Goal: Information Seeking & Learning: Learn about a topic

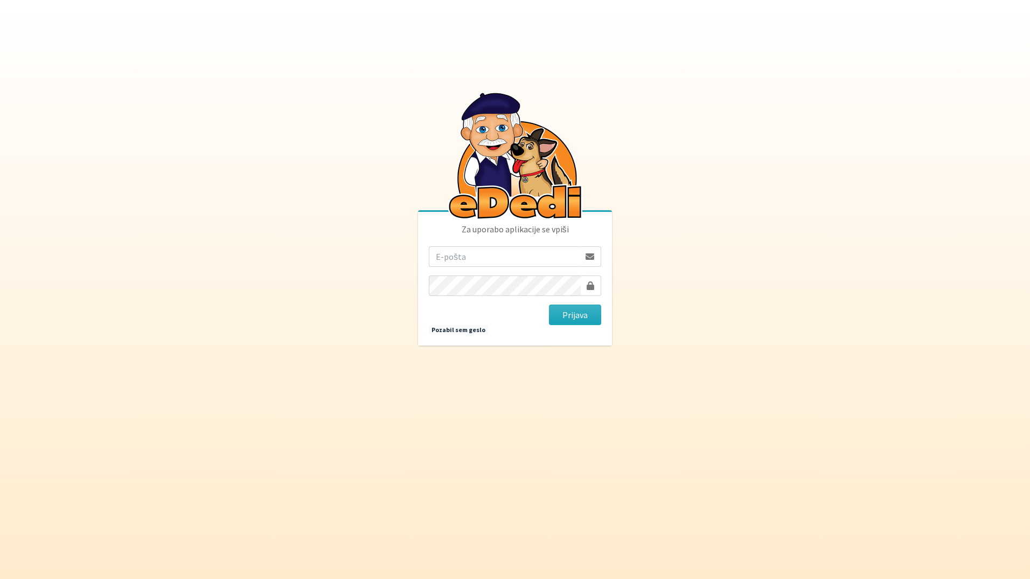
click at [474, 255] on input "email" at bounding box center [504, 256] width 151 height 20
type input "[EMAIL_ADDRESS][DOMAIN_NAME]"
click at [549, 304] on button "Prijava" at bounding box center [575, 314] width 52 height 20
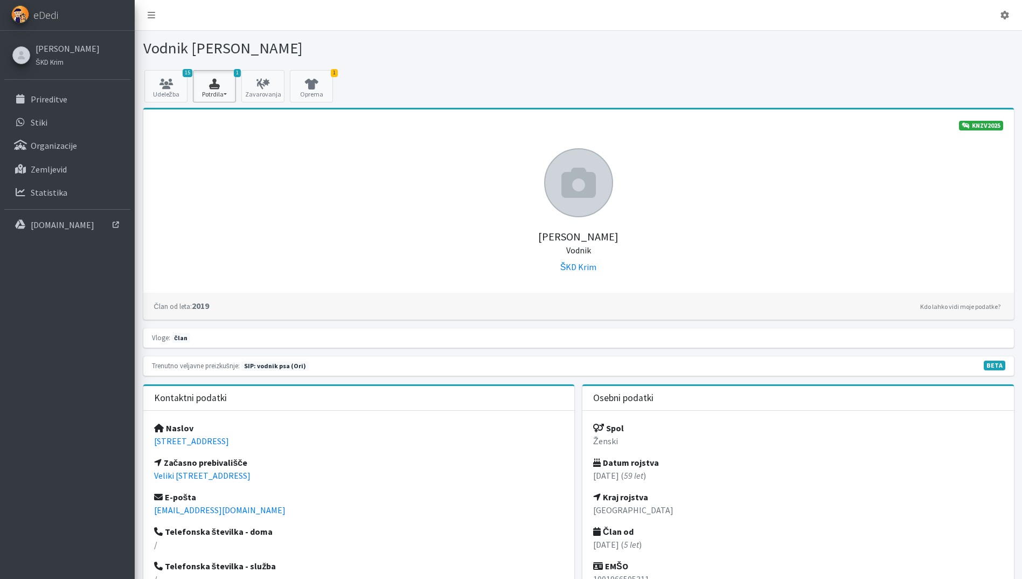
click at [219, 85] on icon "button" at bounding box center [214, 84] width 37 height 11
click at [173, 84] on icon at bounding box center [166, 84] width 37 height 11
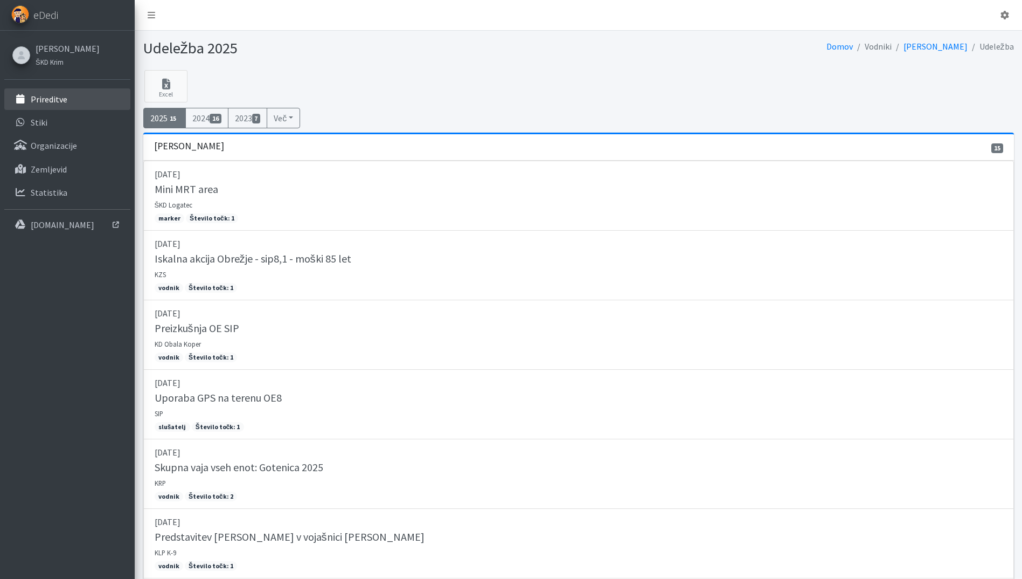
click at [37, 100] on p "Prireditve" at bounding box center [49, 99] width 37 height 11
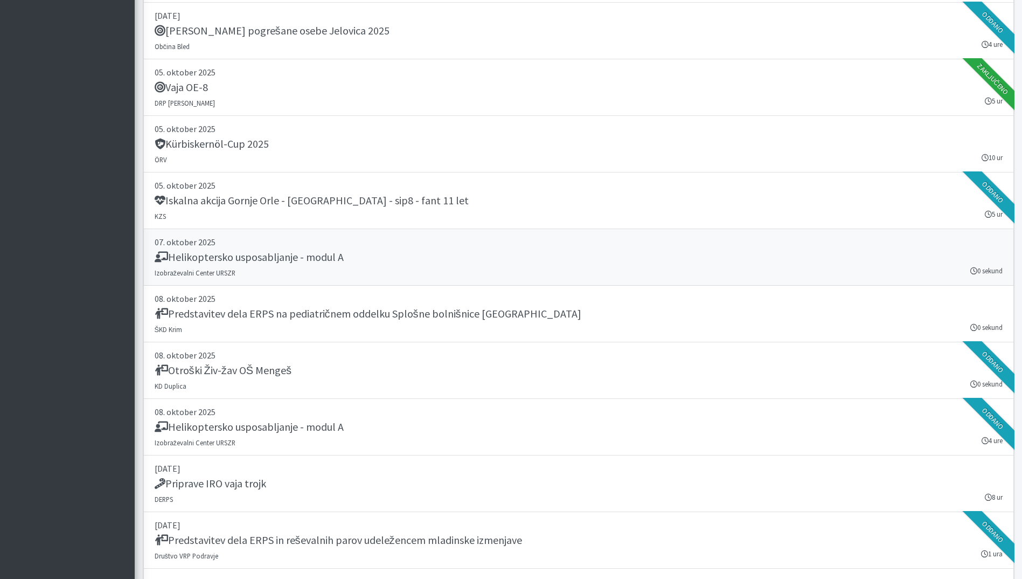
scroll to position [2263, 0]
click at [551, 313] on div "Predstavitev dela ERPS na pediatričnem oddelku Splošne bolnišnice Novo mesto" at bounding box center [579, 314] width 848 height 15
click at [384, 193] on h5 "Iskalna akcija Gornje Orle - Sevnica - sip8 - fant 11 let" at bounding box center [312, 199] width 314 height 13
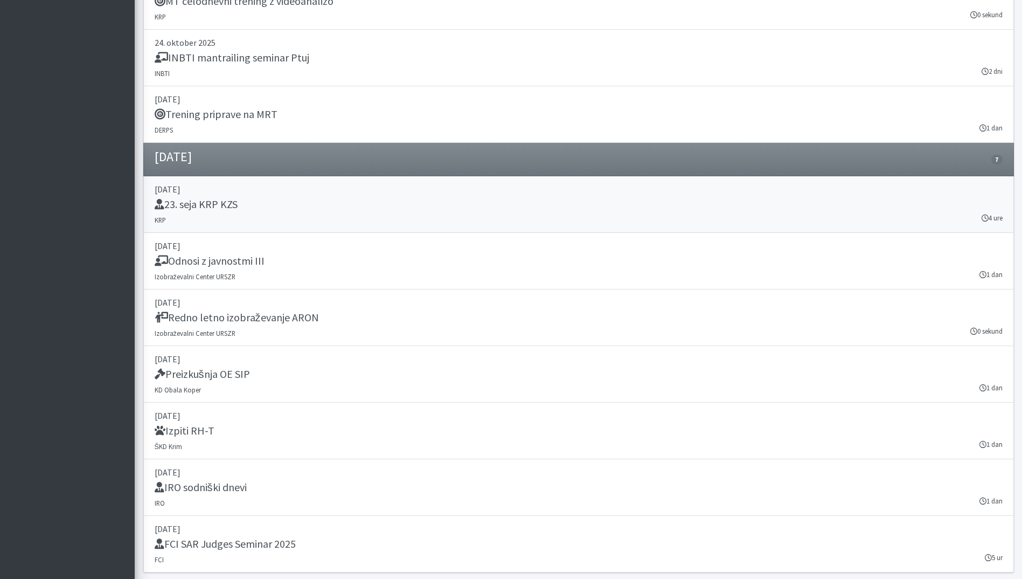
scroll to position [3230, 0]
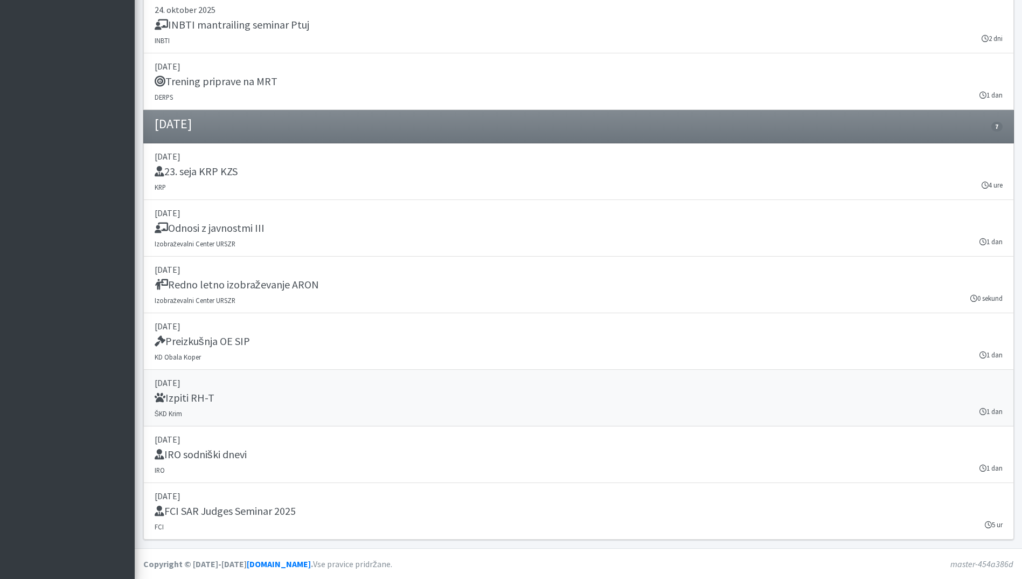
click at [422, 389] on link "29. november 2025 Izpiti RH-T ŠKD Krim 1 dan" at bounding box center [578, 398] width 871 height 57
click at [258, 338] on div "Preizkušnja OE SIP" at bounding box center [579, 342] width 848 height 15
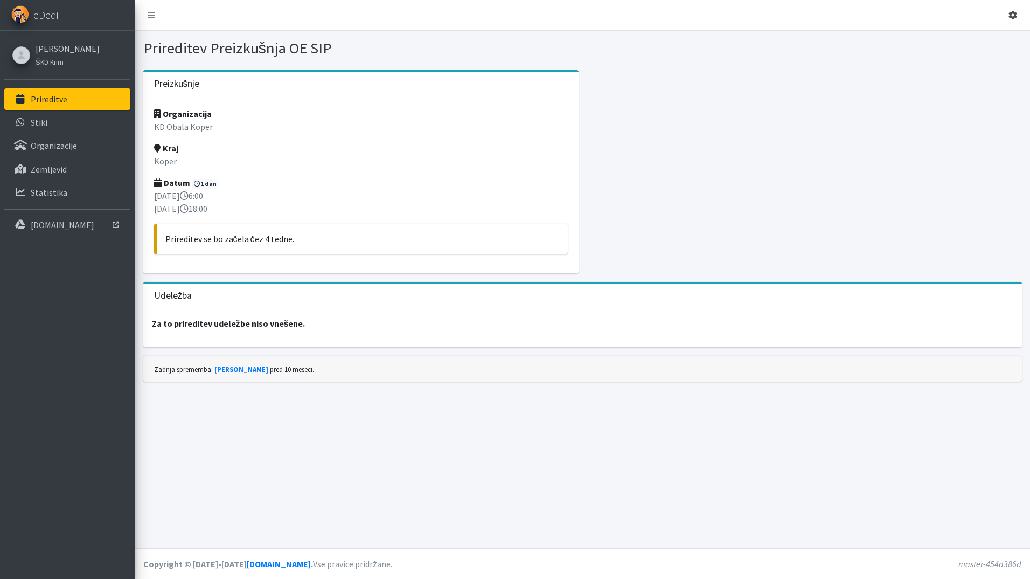
click at [1015, 13] on icon at bounding box center [1013, 15] width 9 height 9
click at [976, 45] on link "Odjavi se" at bounding box center [982, 40] width 85 height 17
